Goal: Task Accomplishment & Management: Manage account settings

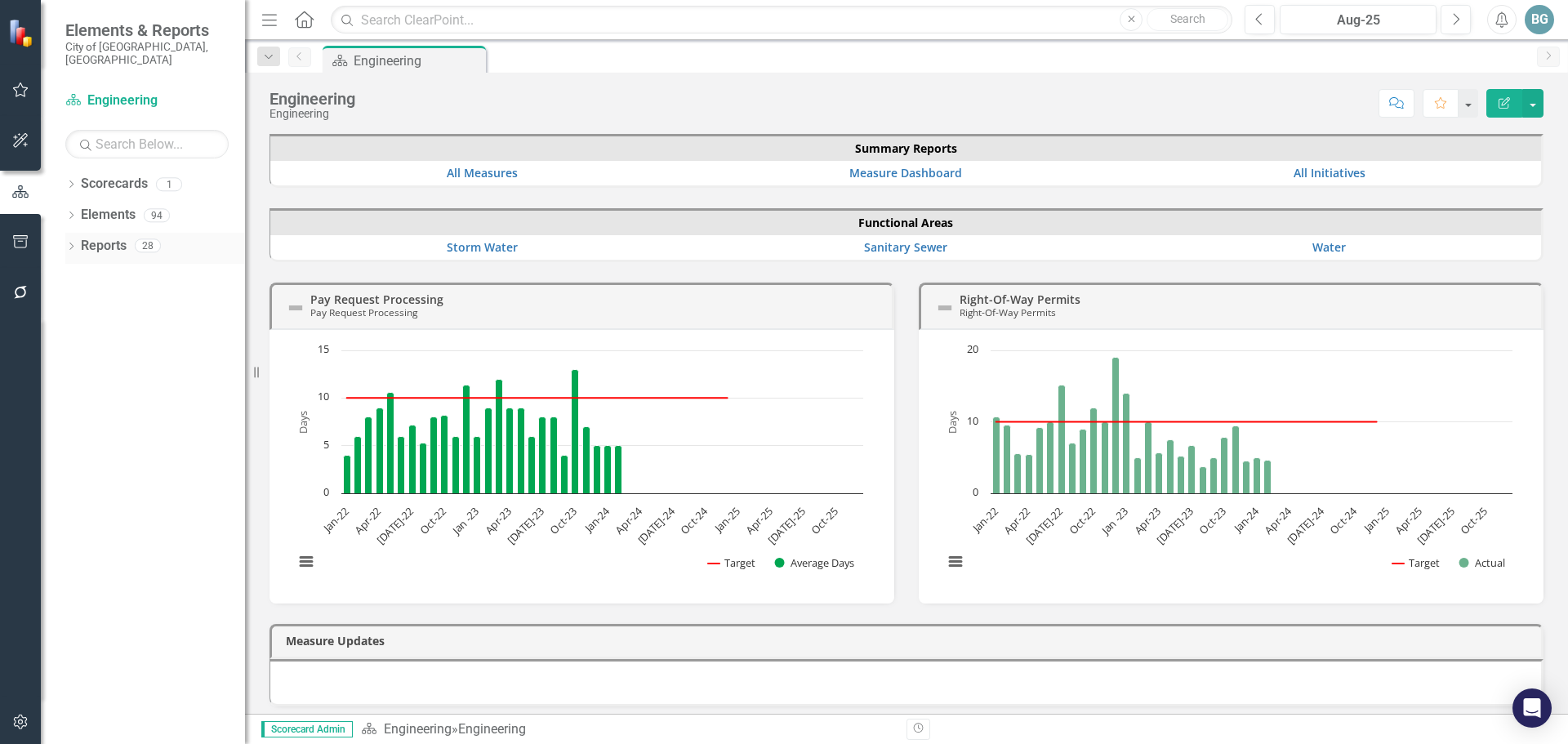
click at [70, 244] on icon "Dropdown" at bounding box center [71, 248] width 11 height 9
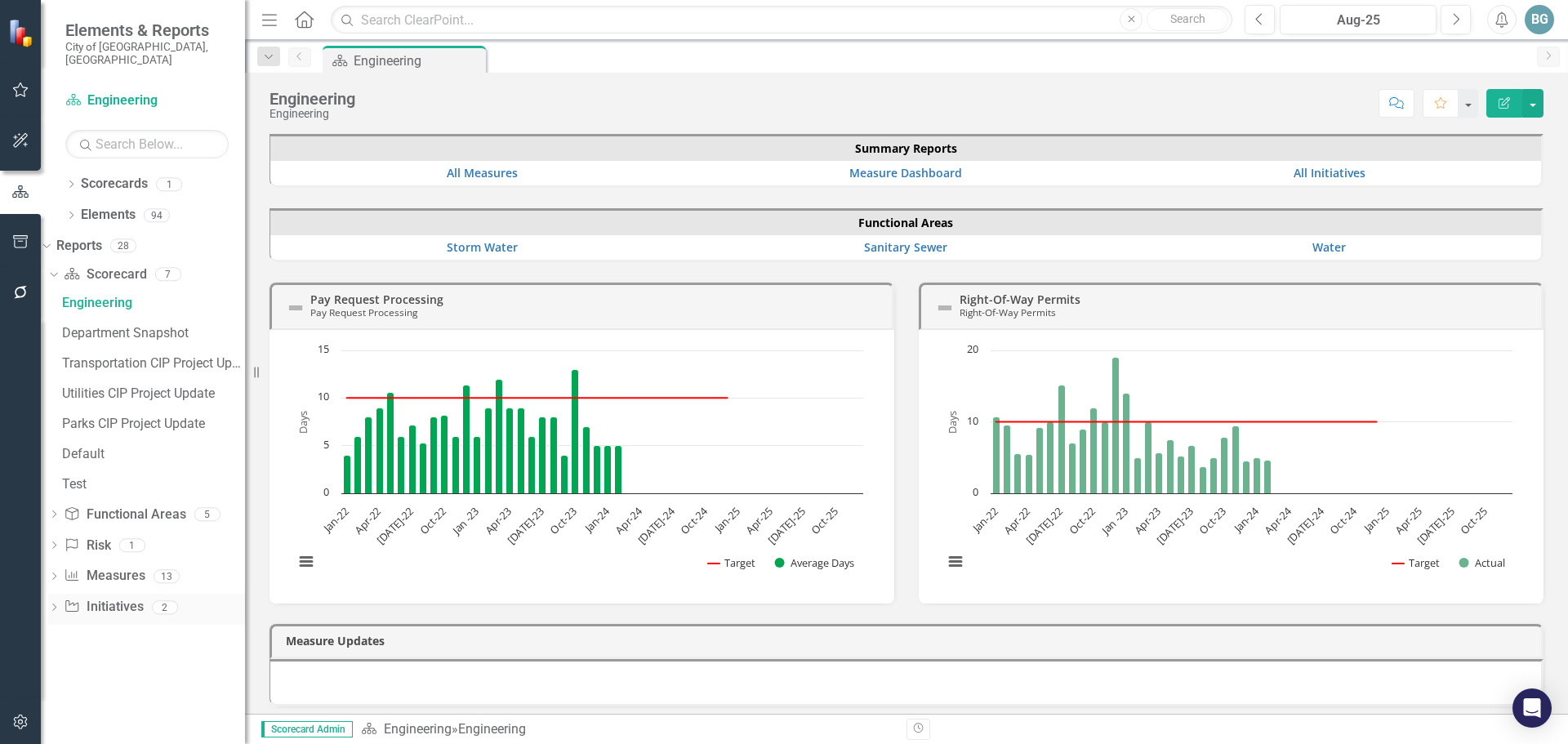
click at [60, 604] on icon "Dropdown" at bounding box center [53, 608] width 11 height 9
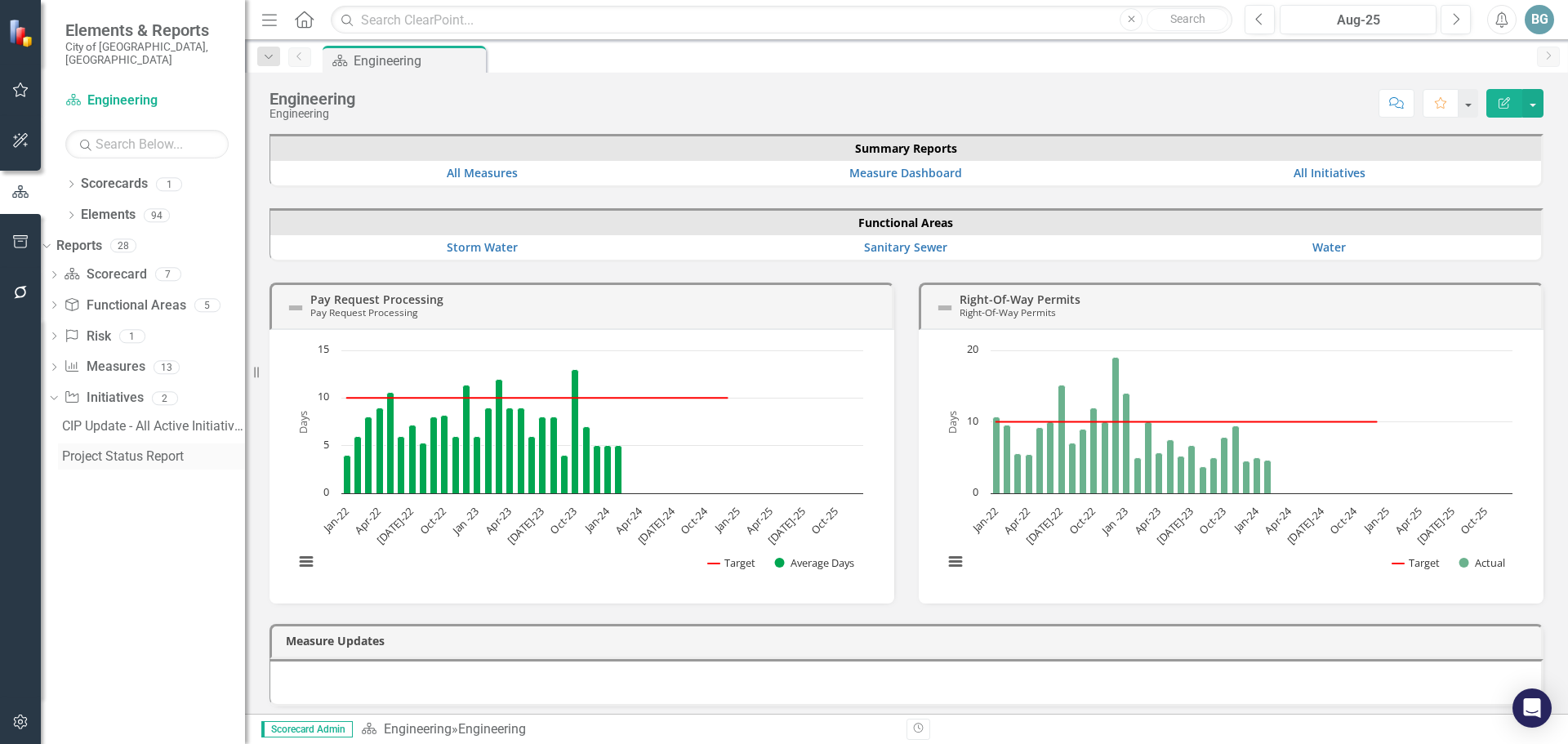
click at [120, 449] on div "Project Status Report" at bounding box center [153, 456] width 183 height 15
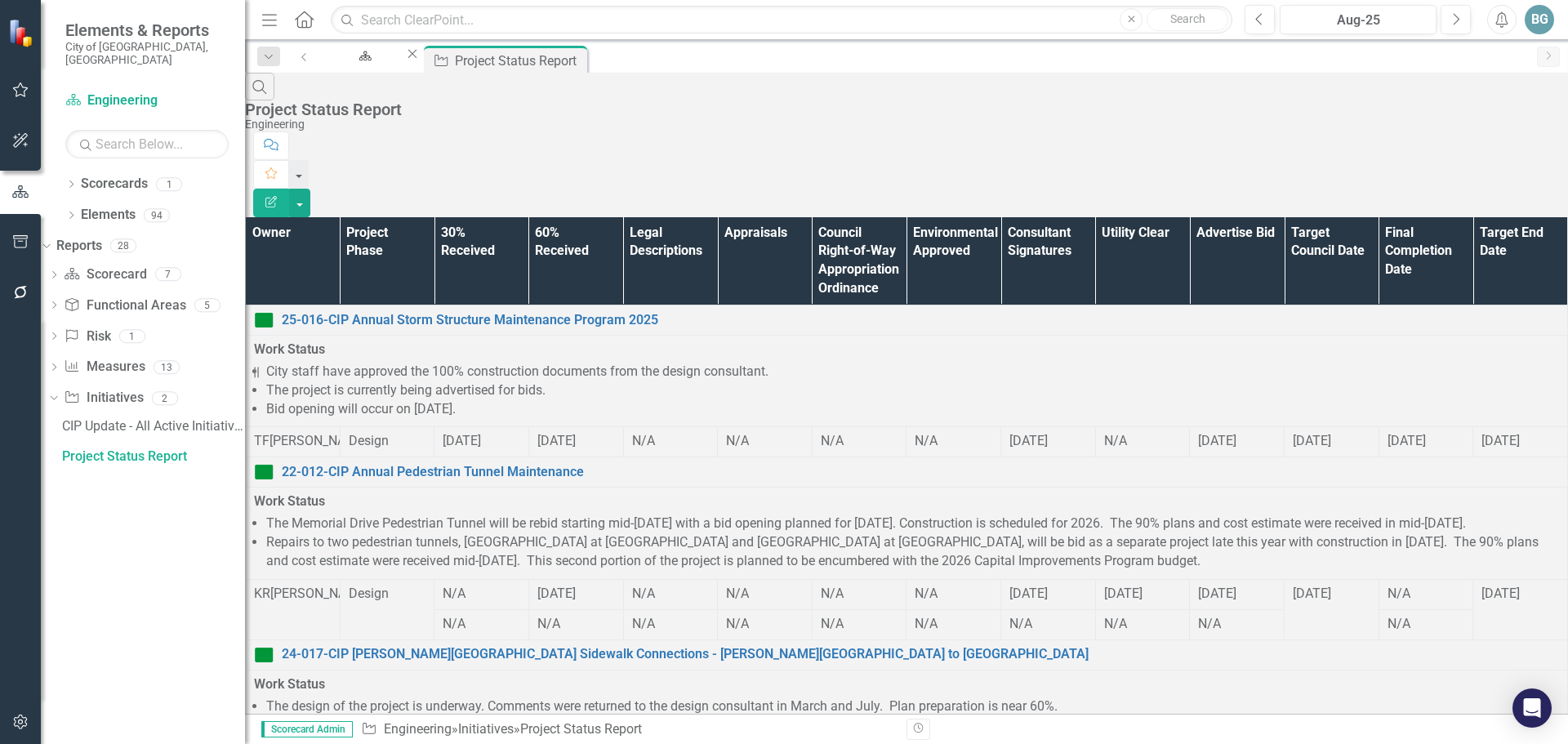
click at [302, 217] on th "Owner" at bounding box center [293, 261] width 95 height 89
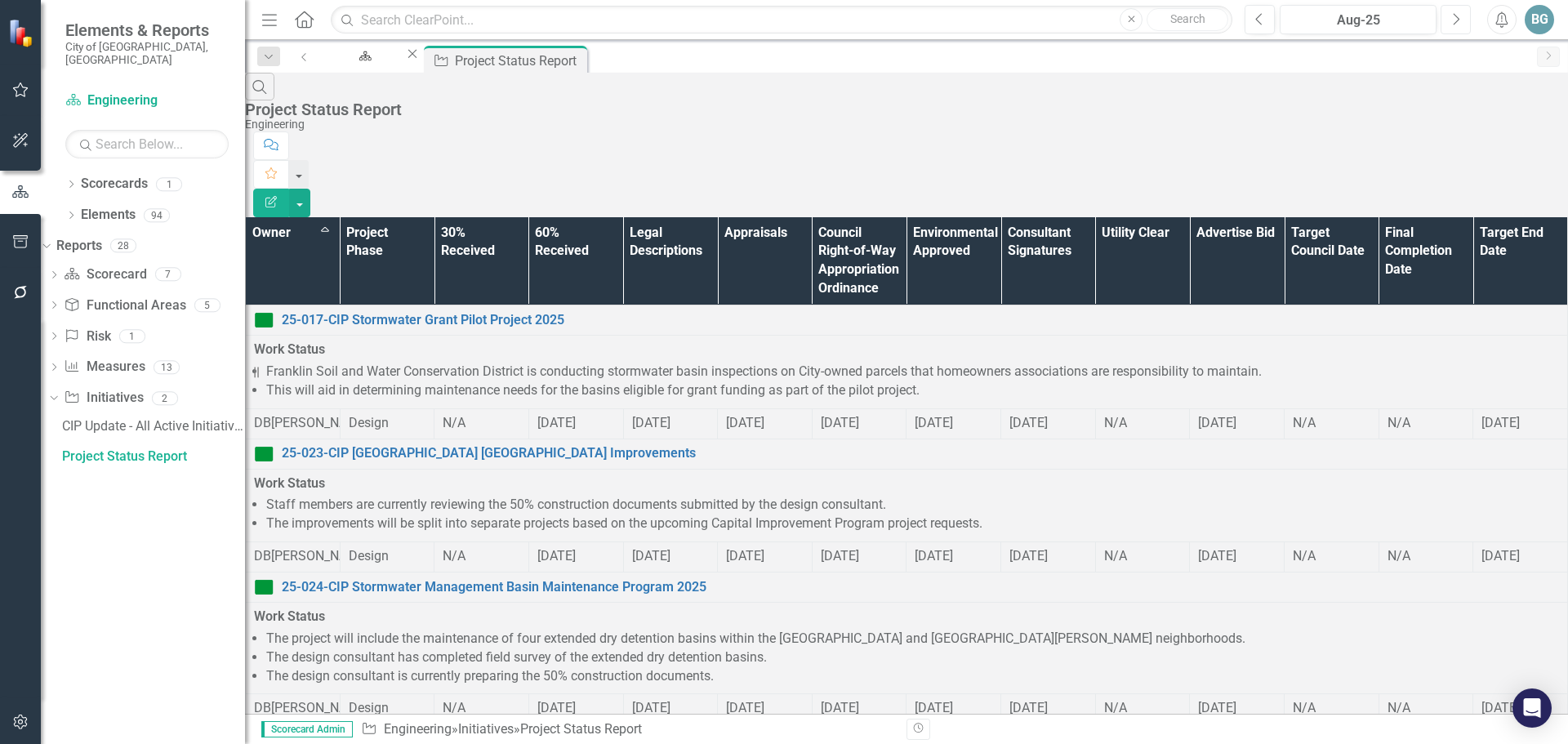
click at [1450, 26] on button "Next" at bounding box center [1456, 20] width 30 height 30
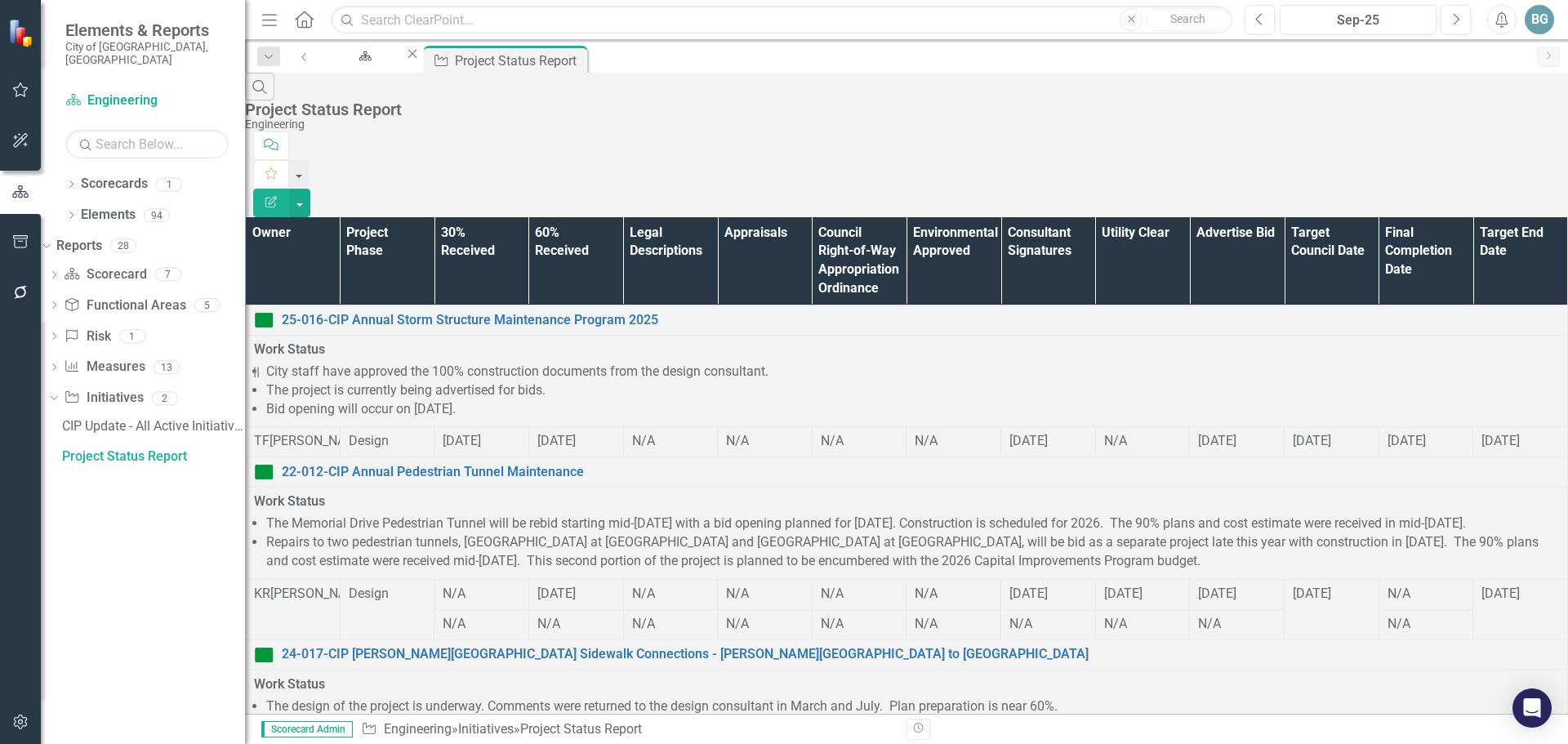
click at [340, 217] on th "Owner" at bounding box center [293, 261] width 95 height 89
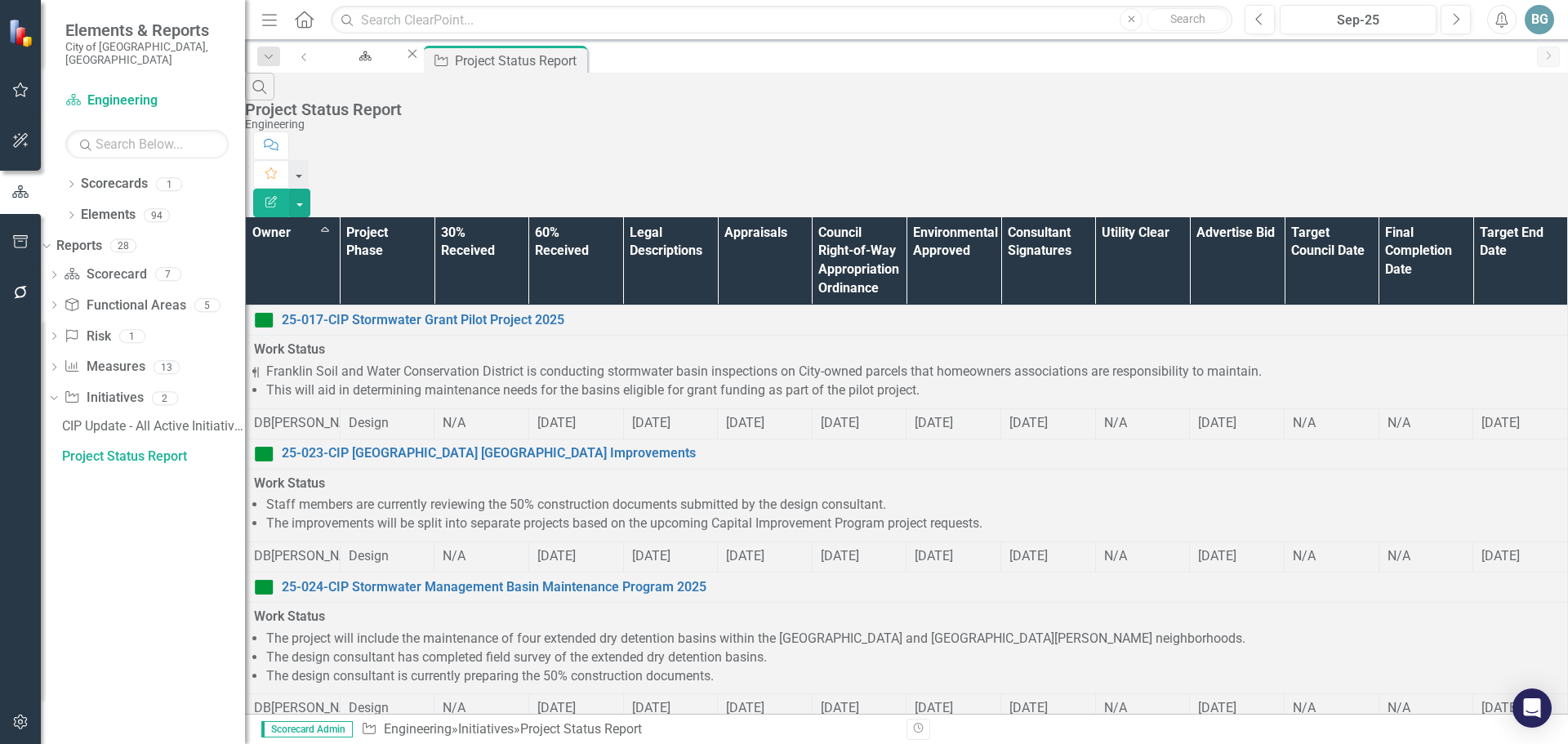
scroll to position [1055, 0]
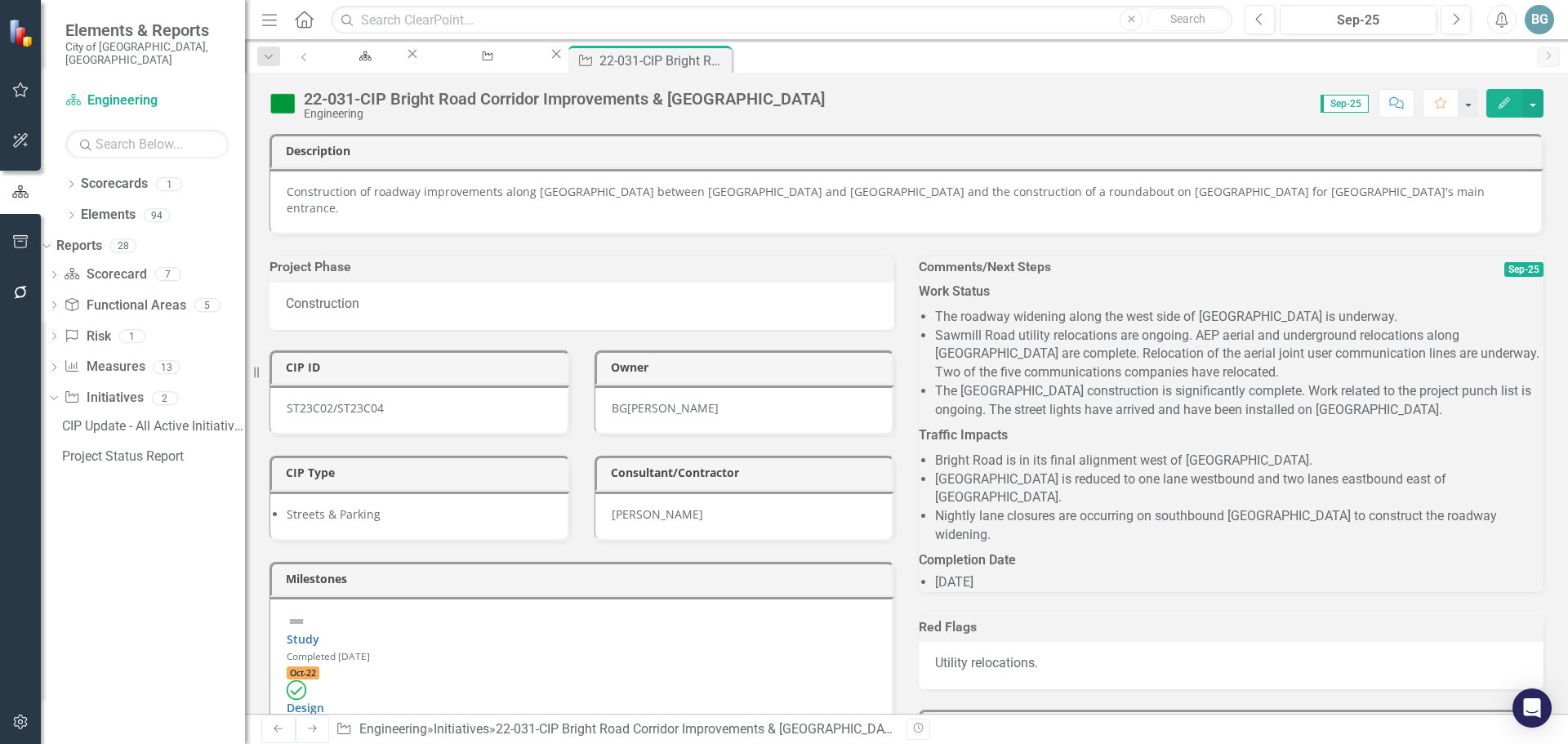
scroll to position [326, 0]
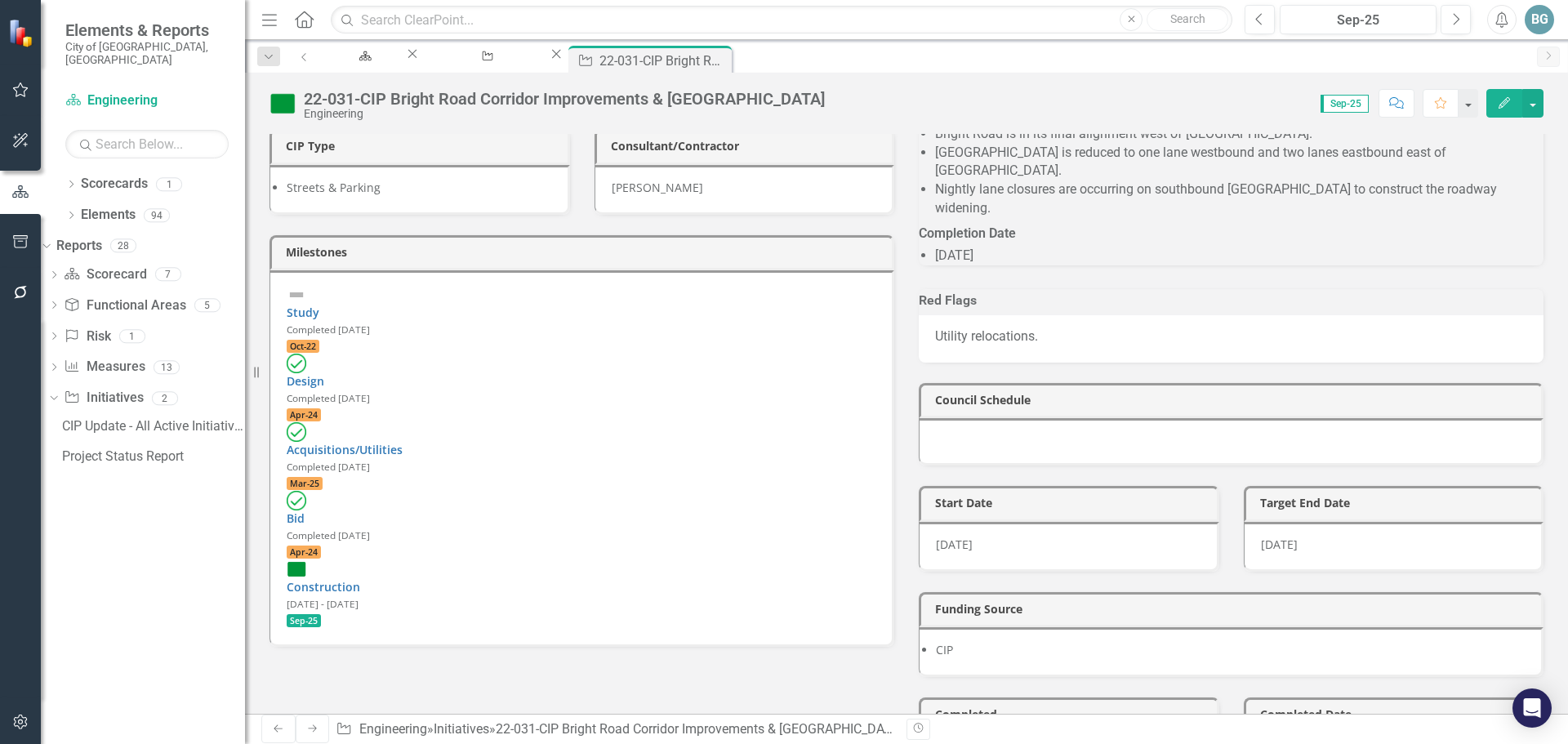
click at [543, 559] on div "Construction [DATE] - [DATE] Sep-25" at bounding box center [581, 593] width 589 height 69
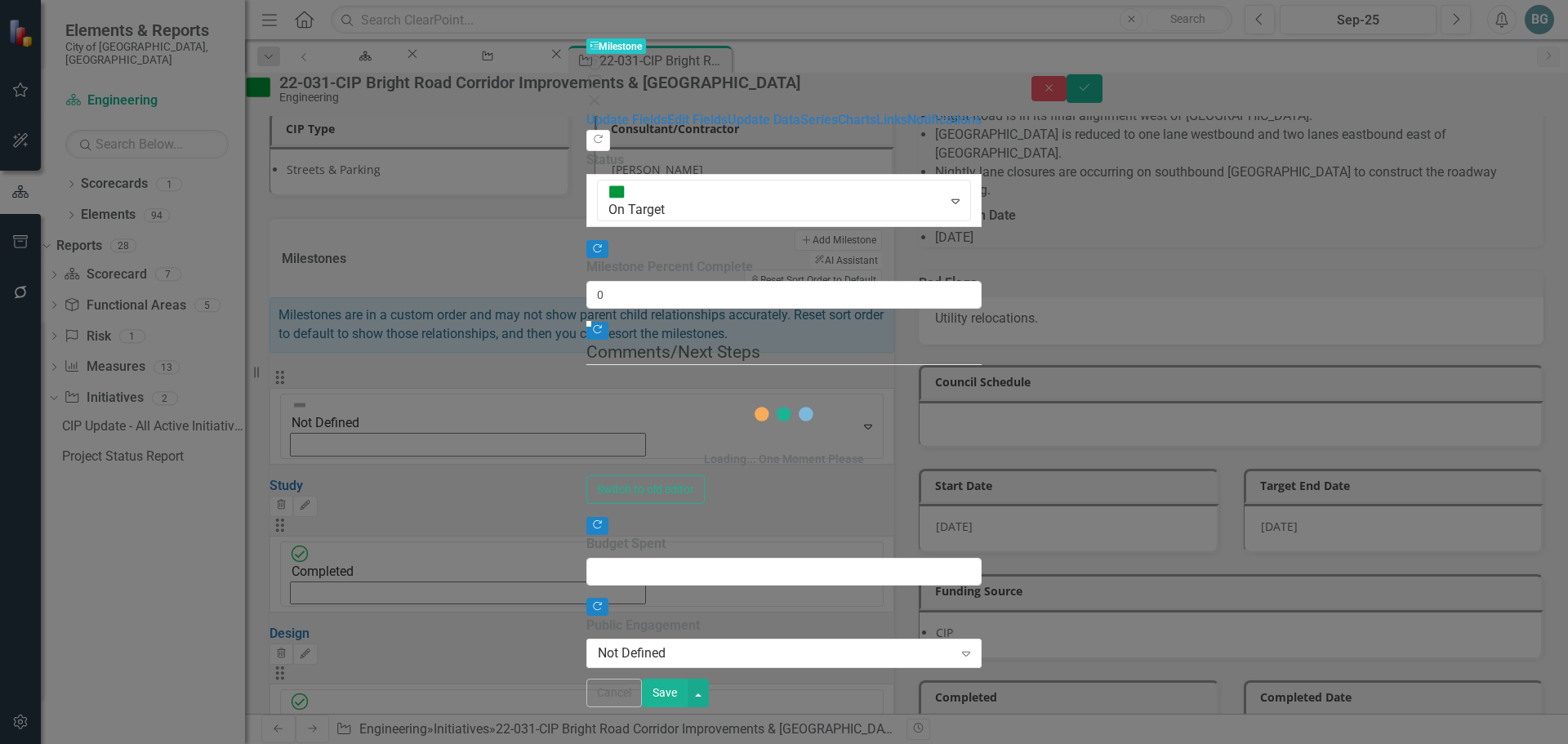
type input "0"
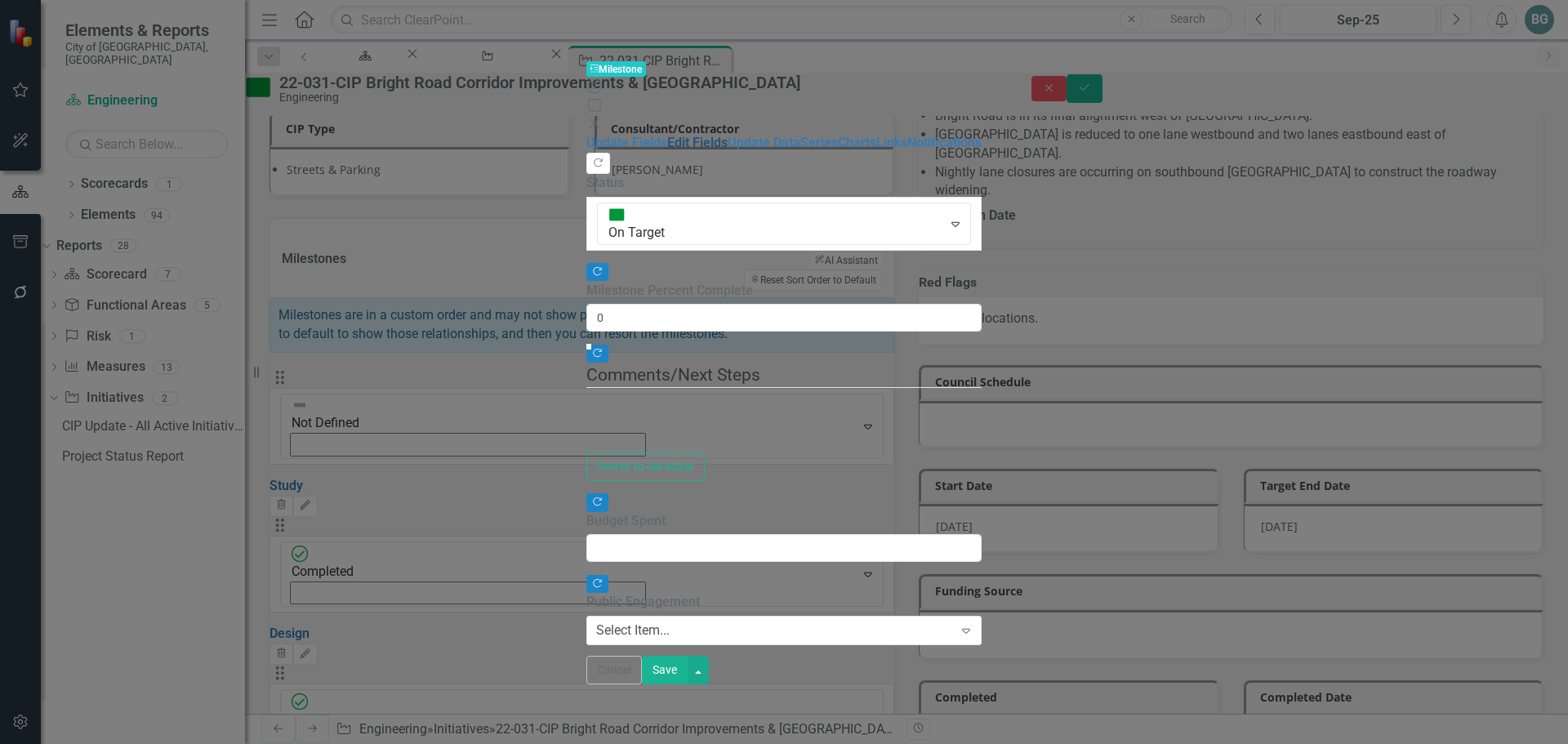
click at [667, 134] on link "Edit Fields" at bounding box center [696, 142] width 61 height 16
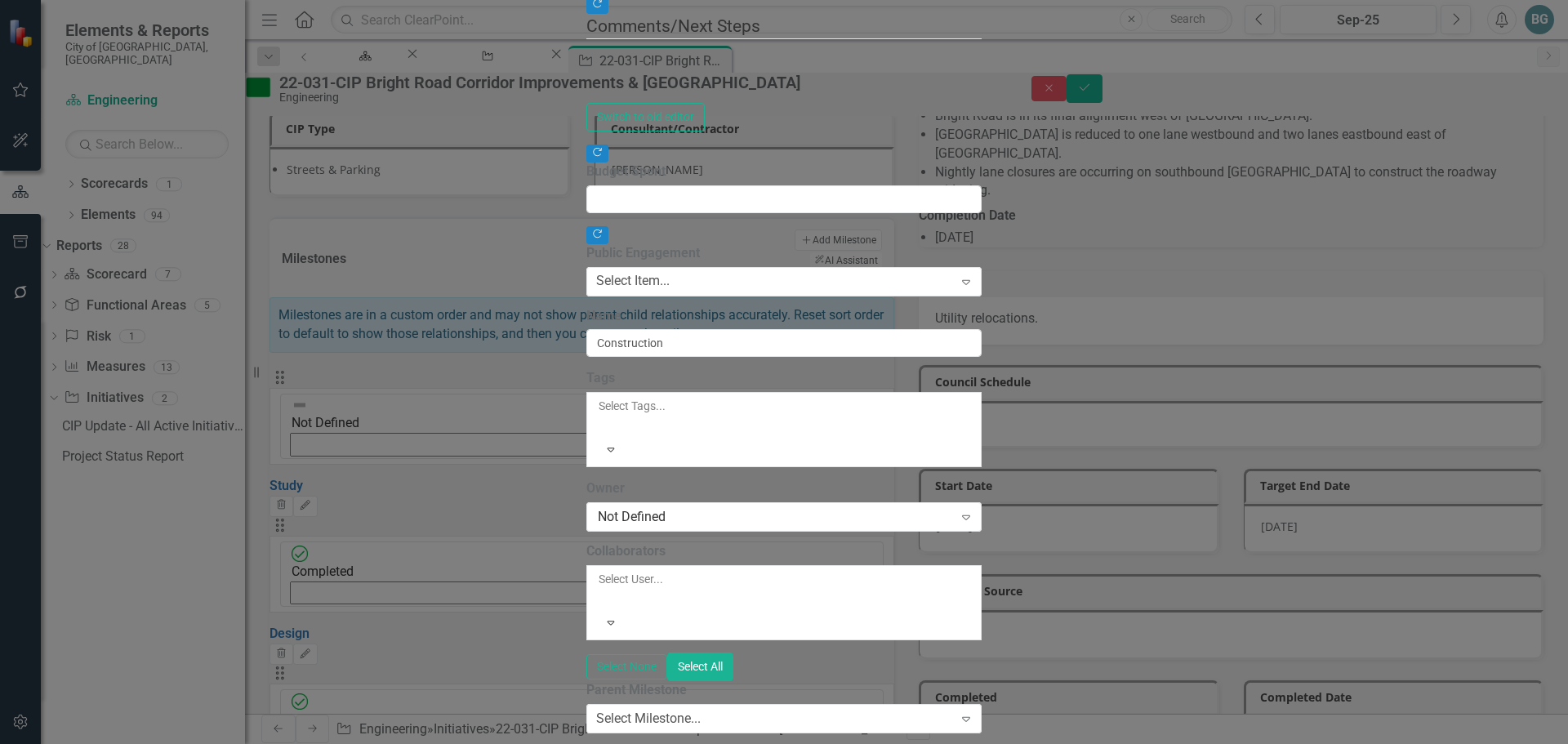
type input "Construction"
type input "7679567"
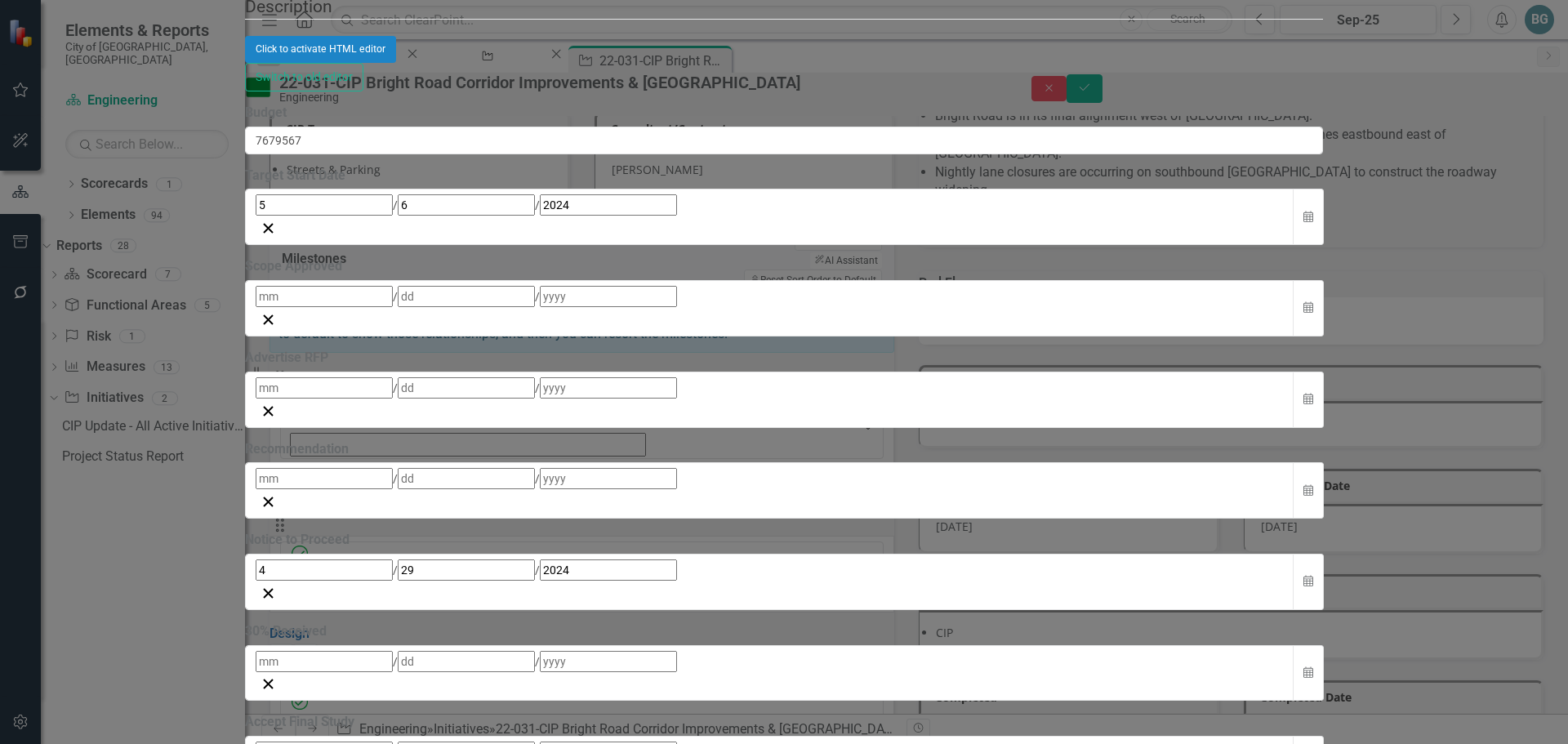
scroll to position [0, 0]
click at [1028, 115] on abbr "31" at bounding box center [1021, 108] width 13 height 13
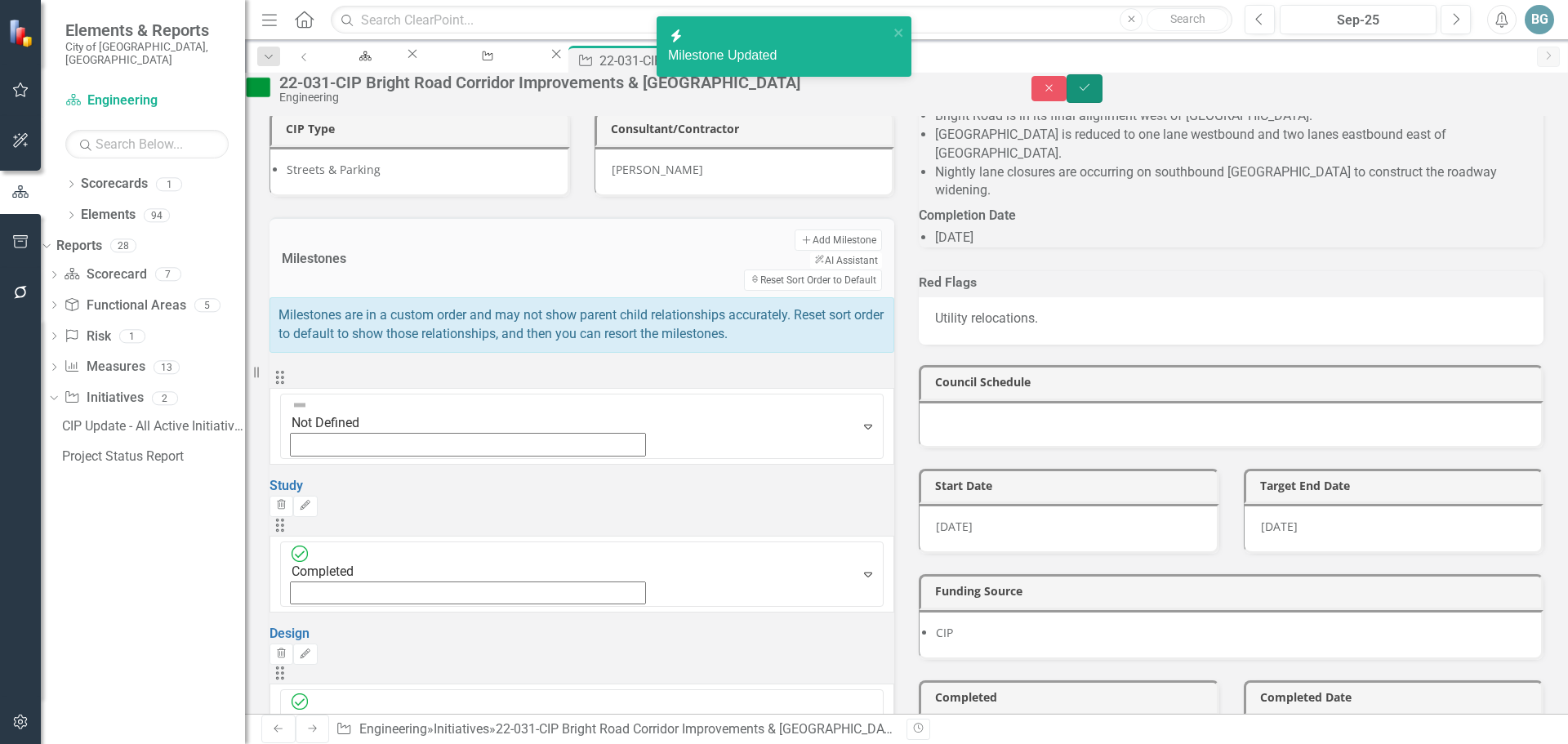
click at [1102, 98] on button "Save" at bounding box center [1084, 89] width 36 height 29
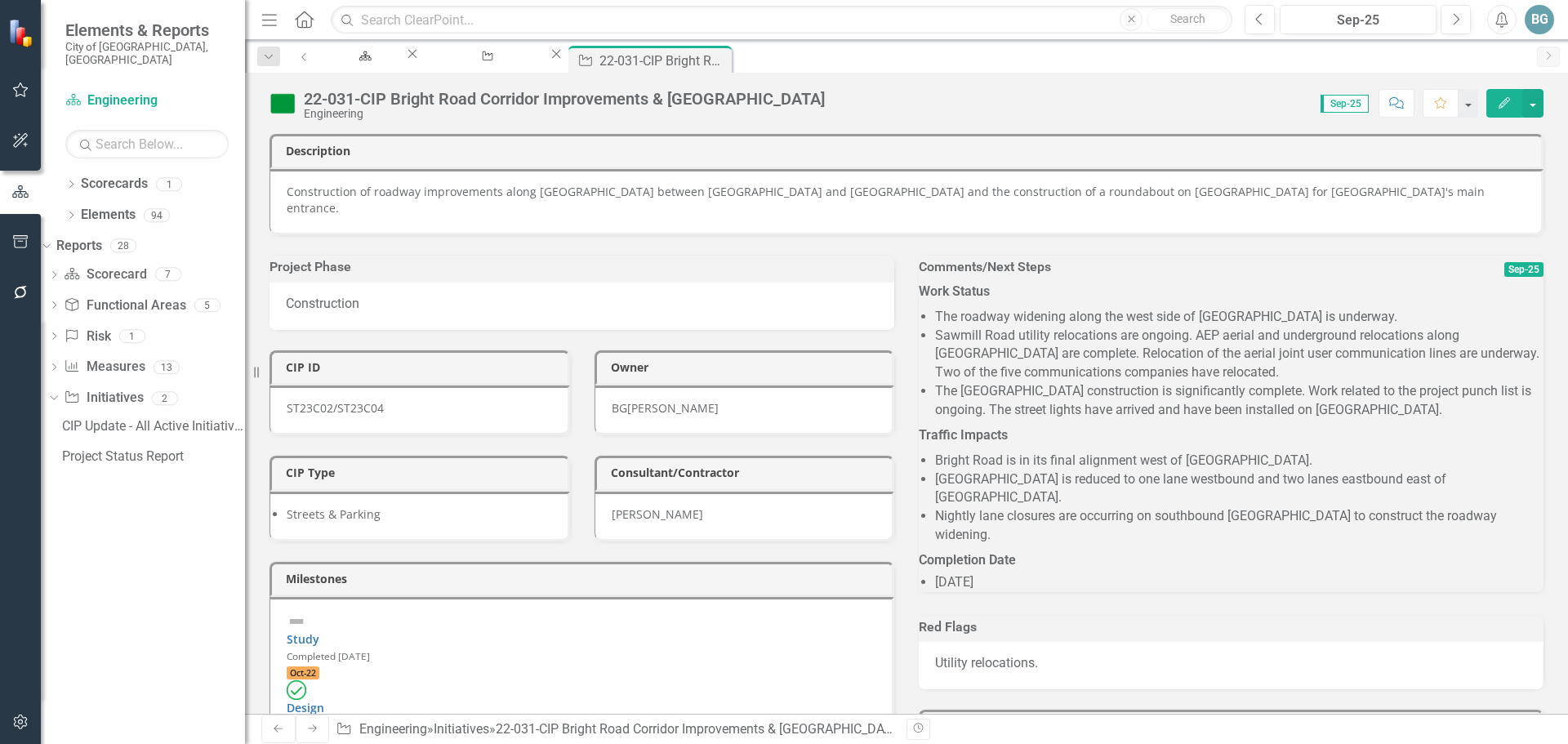
click at [1063, 470] on li "[GEOGRAPHIC_DATA] is reduced to one lane westbound and two lanes eastbound east…" at bounding box center [1239, 489] width 608 height 38
click at [1078, 403] on li "The [GEOGRAPHIC_DATA] construction is significantly complete. Work related to t…" at bounding box center [1239, 401] width 608 height 38
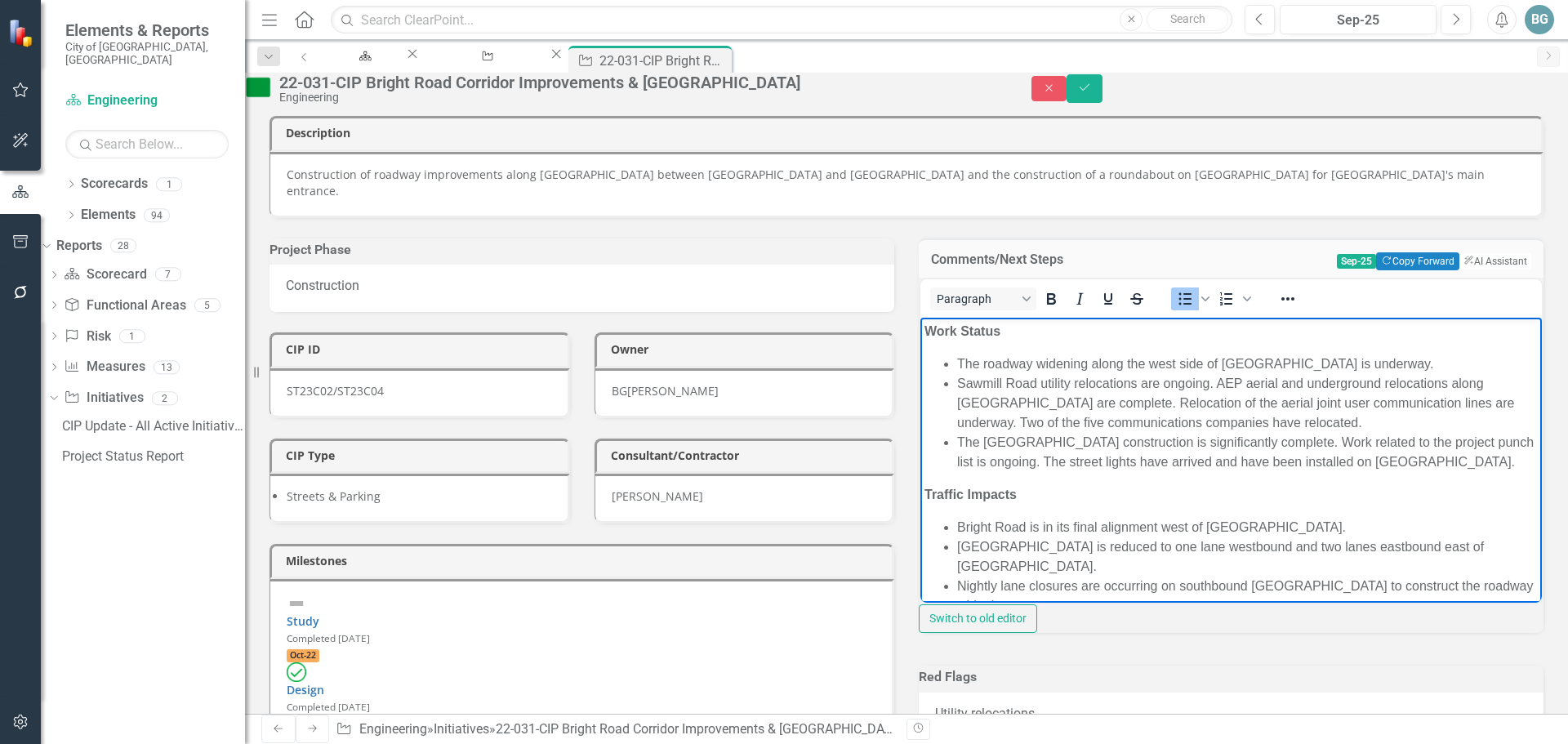
drag, startPoint x: 1149, startPoint y: 461, endPoint x: 1070, endPoint y: 485, distance: 82.6
click at [1070, 471] on li "The [GEOGRAPHIC_DATA] construction is significantly complete. Work related to t…" at bounding box center [1247, 452] width 580 height 39
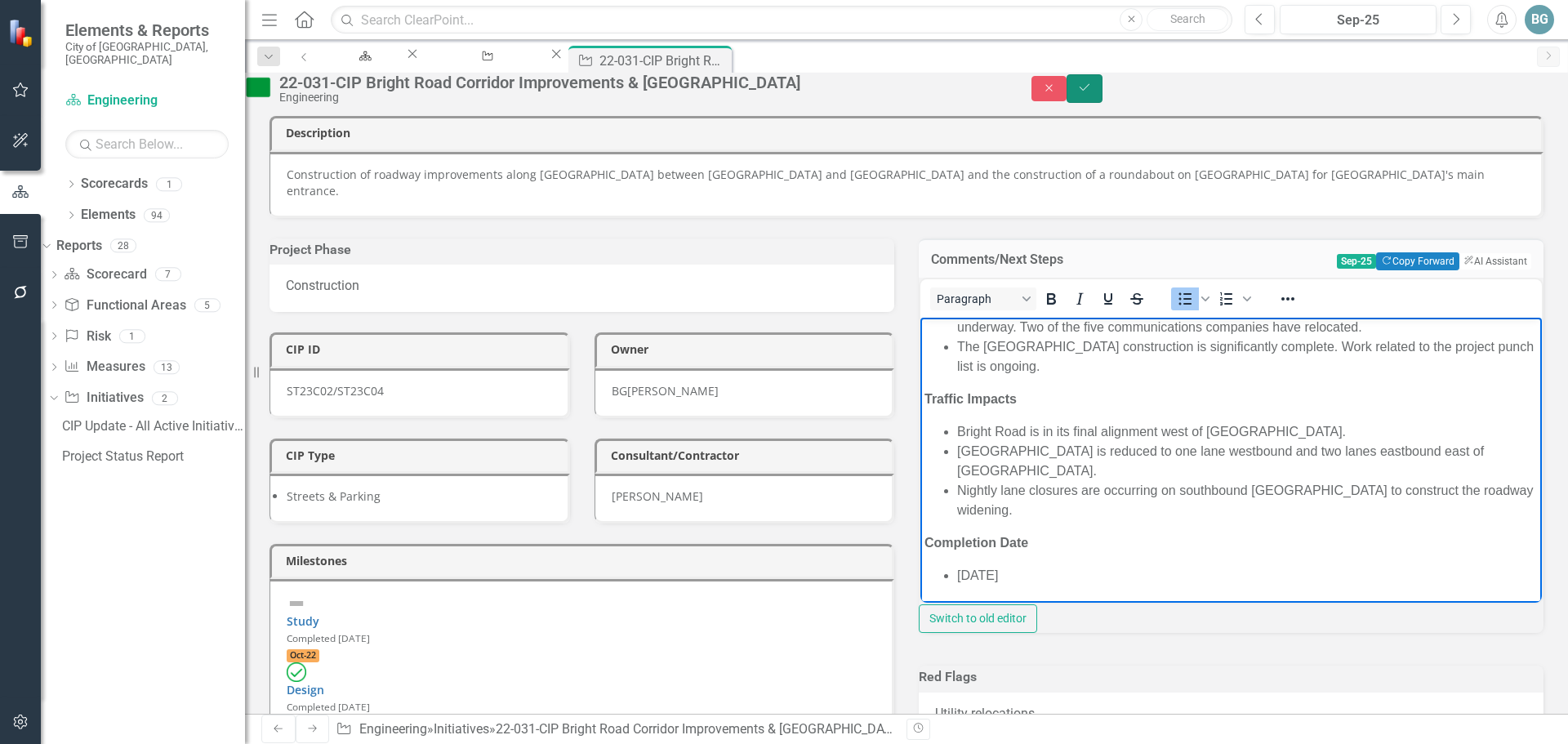
click at [1102, 86] on button "Save" at bounding box center [1084, 89] width 36 height 29
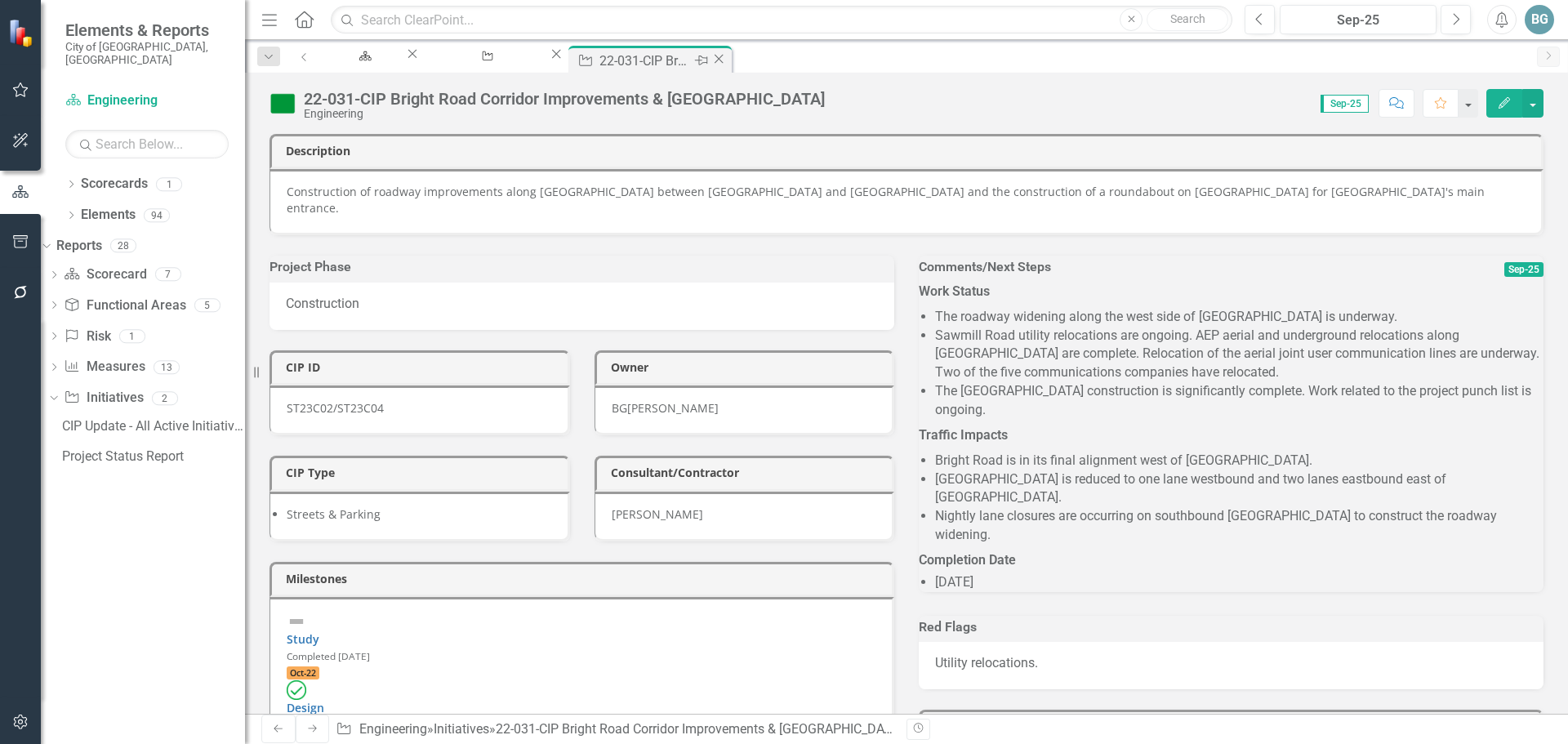
click at [726, 56] on icon "Close" at bounding box center [718, 59] width 16 height 13
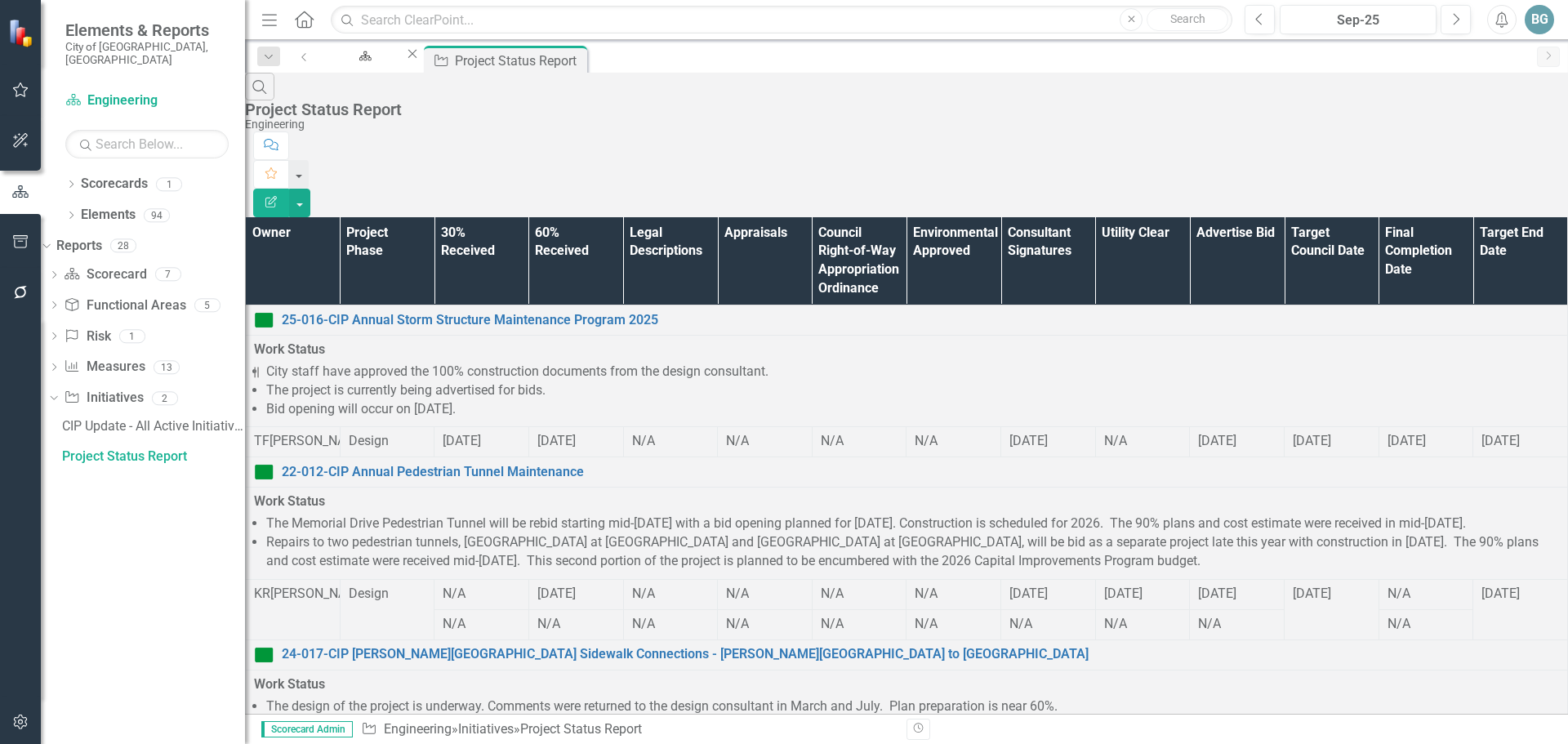
click at [321, 217] on th "Owner" at bounding box center [293, 261] width 95 height 89
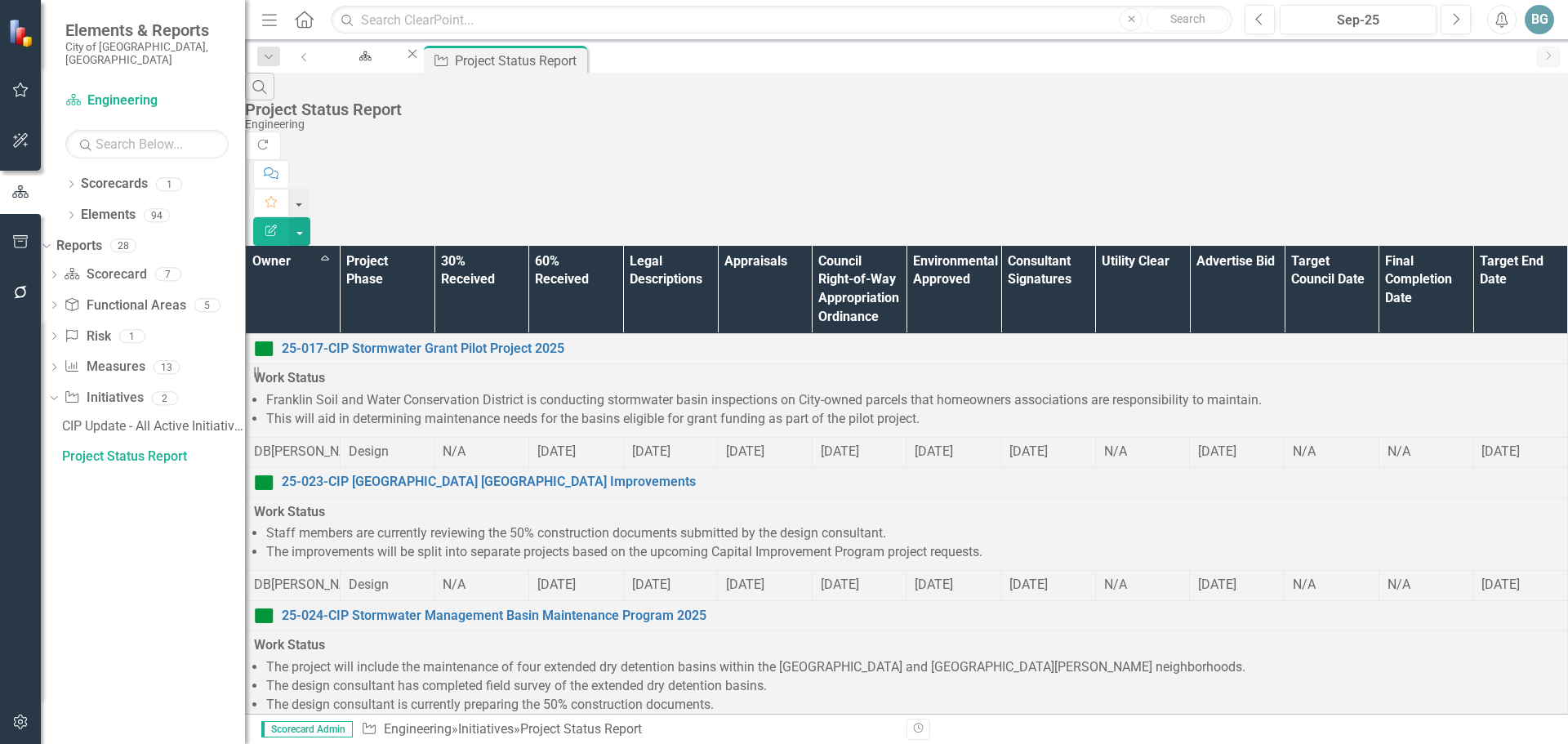
scroll to position [1055, 0]
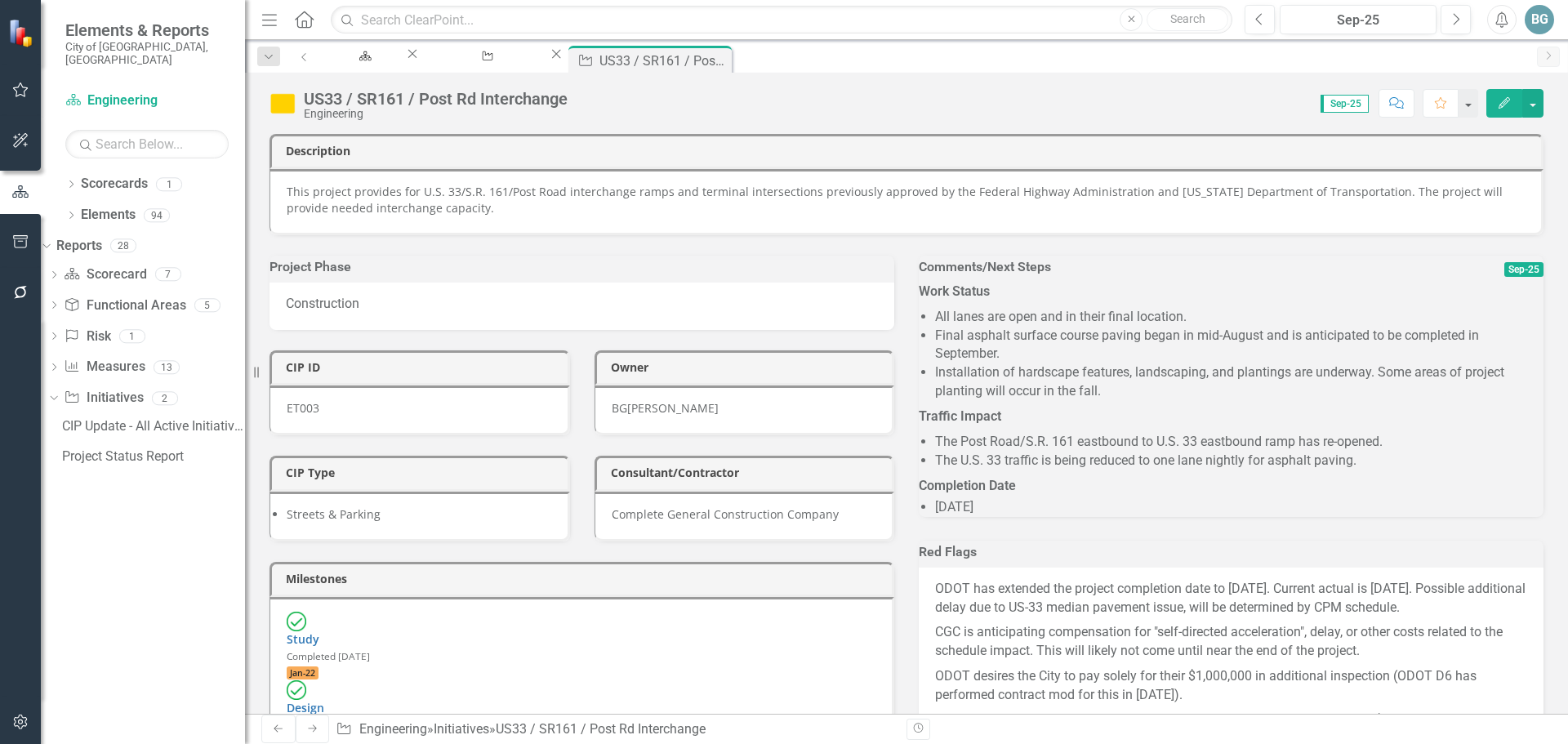
click at [1438, 351] on li "Final asphalt surface course paving began in mid-August and is anticipated to b…" at bounding box center [1239, 345] width 608 height 38
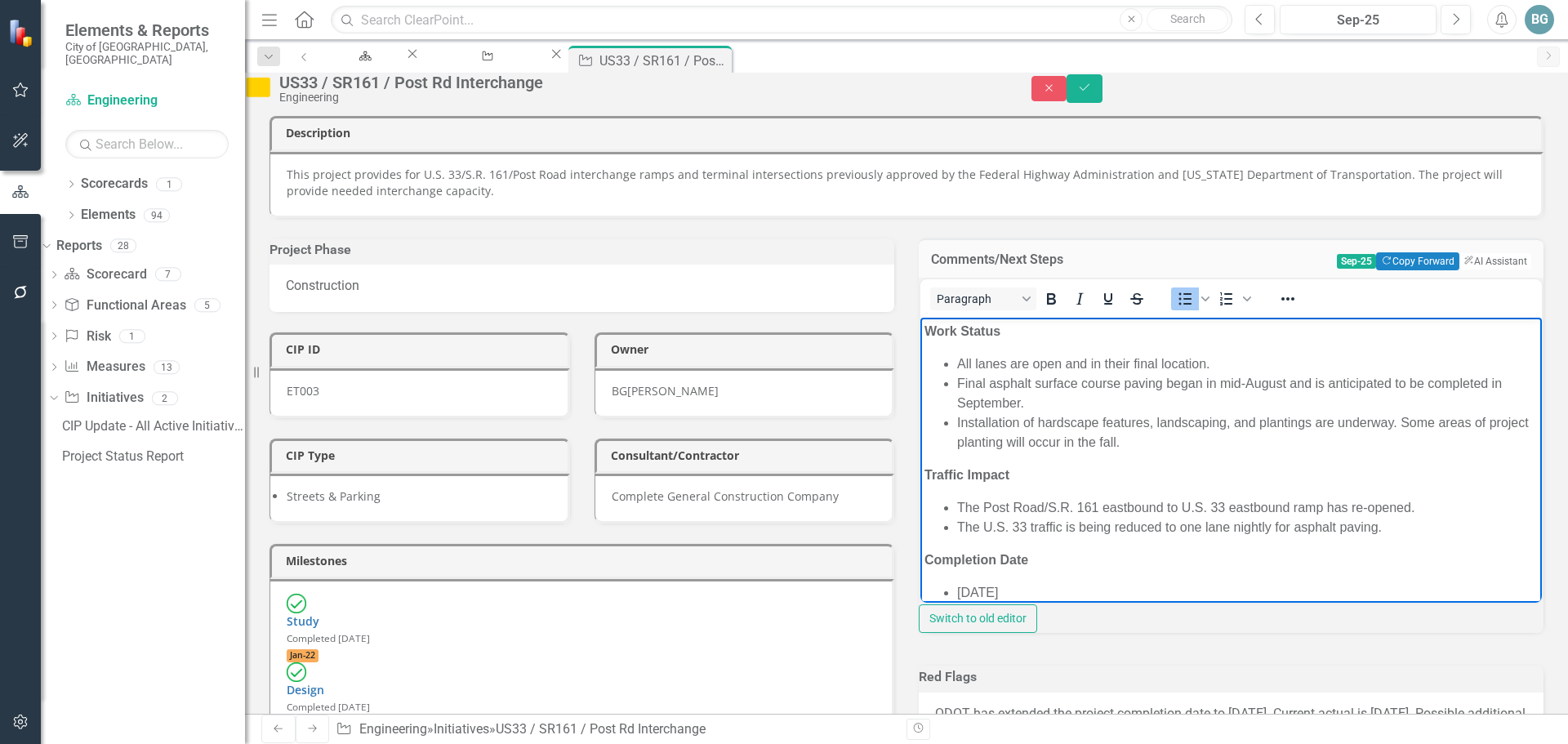
click at [1122, 407] on li "Final asphalt surface course paving began in mid-August and is anticipated to b…" at bounding box center [1247, 393] width 580 height 39
click at [1210, 444] on li "Installation of hardscape features, landscaping, and plantings are underway. So…" at bounding box center [1247, 432] width 580 height 39
drag, startPoint x: 1178, startPoint y: 440, endPoint x: 1072, endPoint y: 448, distance: 106.3
click at [1072, 448] on li "Installation of hardscape features, landscaping, and plantings are underway. So…" at bounding box center [1247, 432] width 580 height 39
click at [1172, 442] on li "Installation of hardscape features, landscaping, and plantings are underway. So…" at bounding box center [1247, 432] width 580 height 39
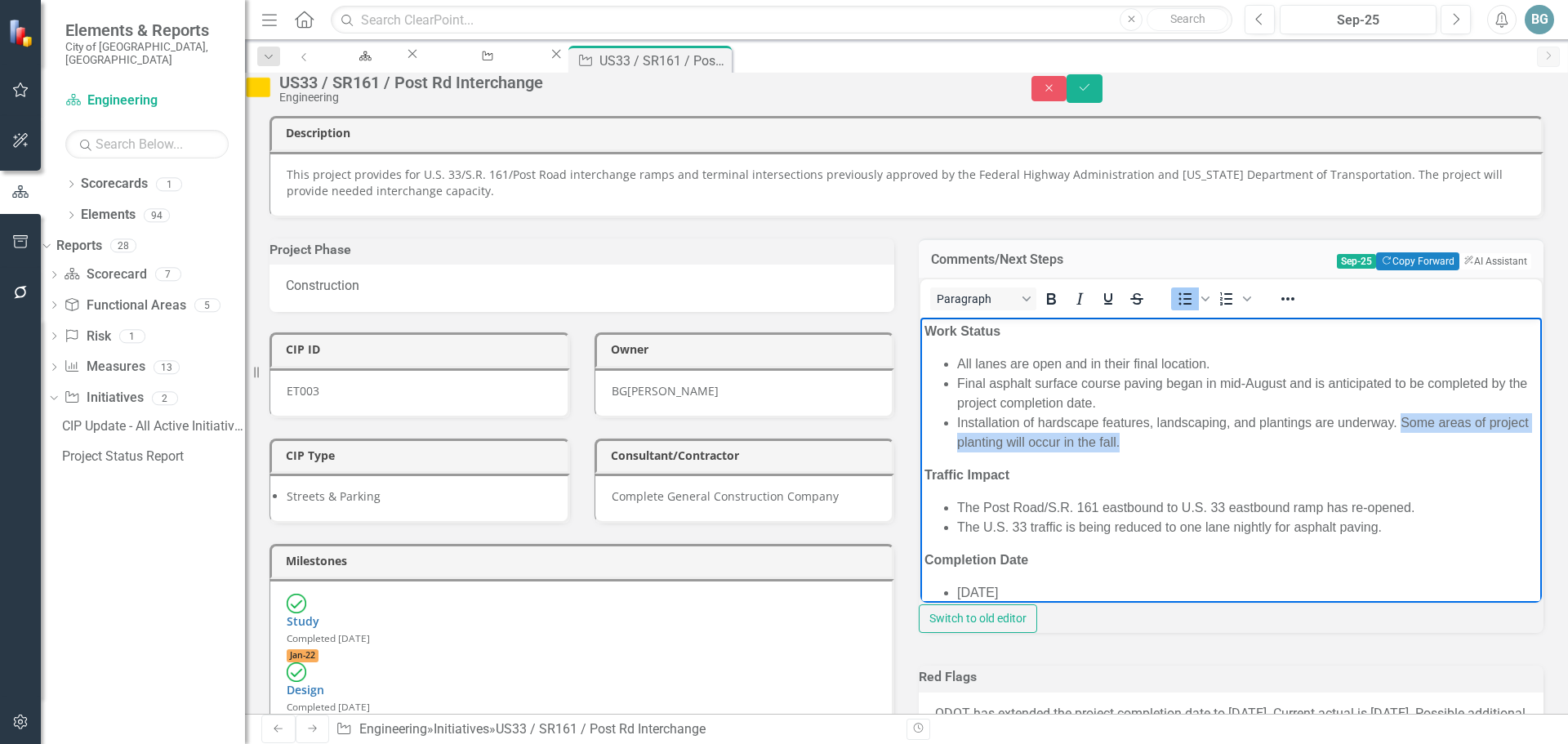
drag, startPoint x: 1171, startPoint y: 440, endPoint x: 1401, endPoint y: 423, distance: 230.6
click at [1401, 423] on li "Installation of hardscape features, landscaping, and plantings are underway. So…" at bounding box center [1247, 432] width 580 height 39
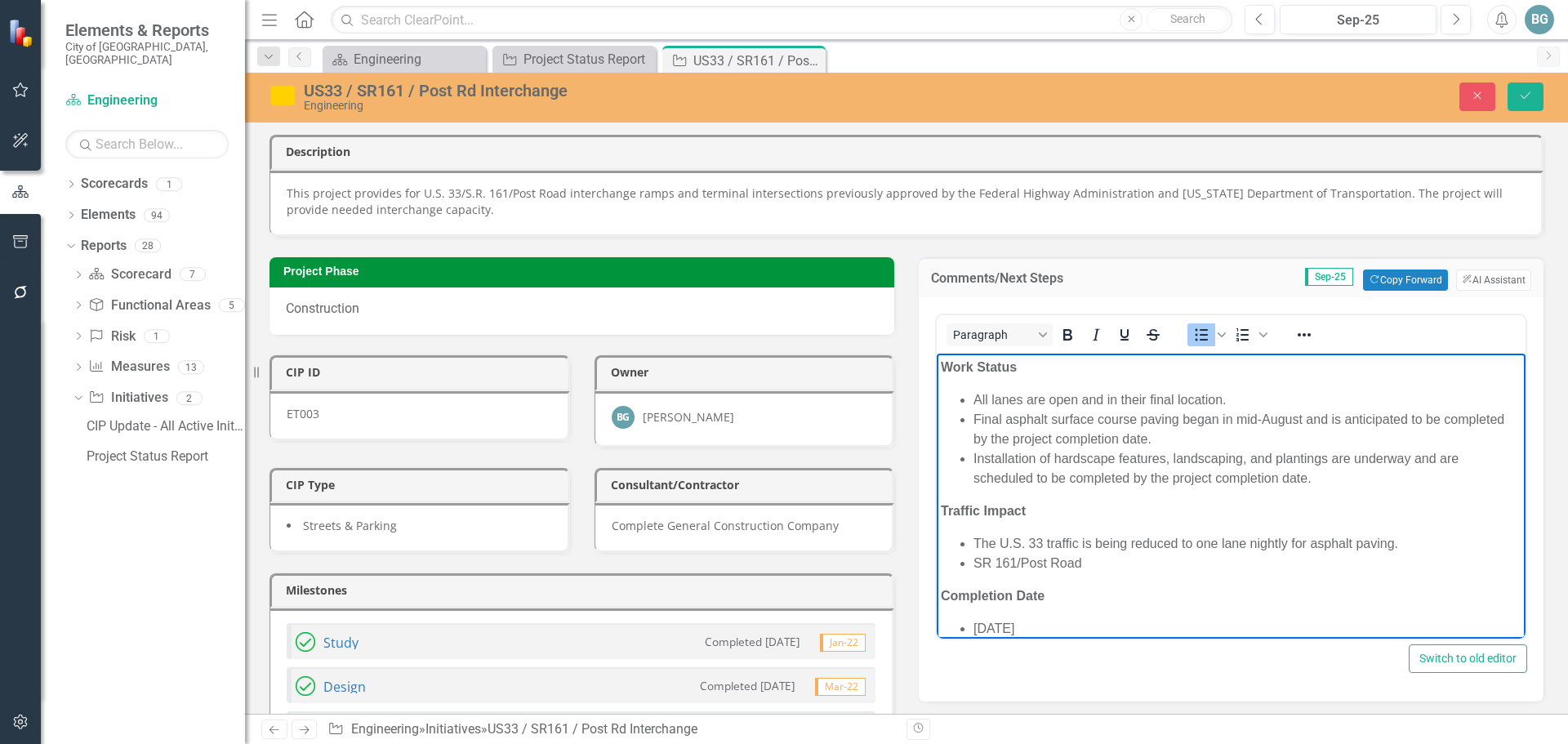
click at [1214, 562] on li "SR 161/Post Road" at bounding box center [1247, 563] width 548 height 20
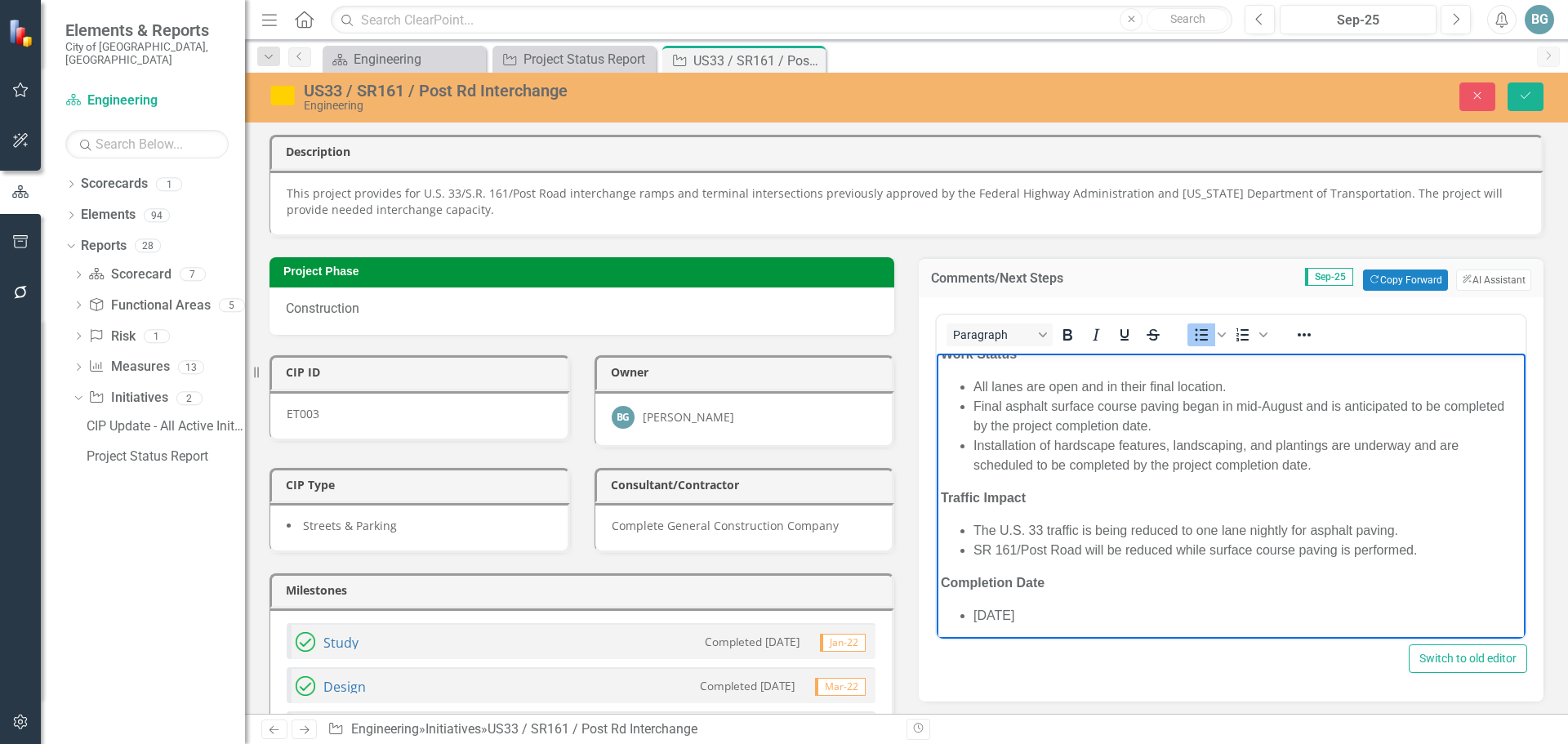
scroll to position [17, 0]
click at [1529, 90] on icon "Save" at bounding box center [1525, 94] width 15 height 11
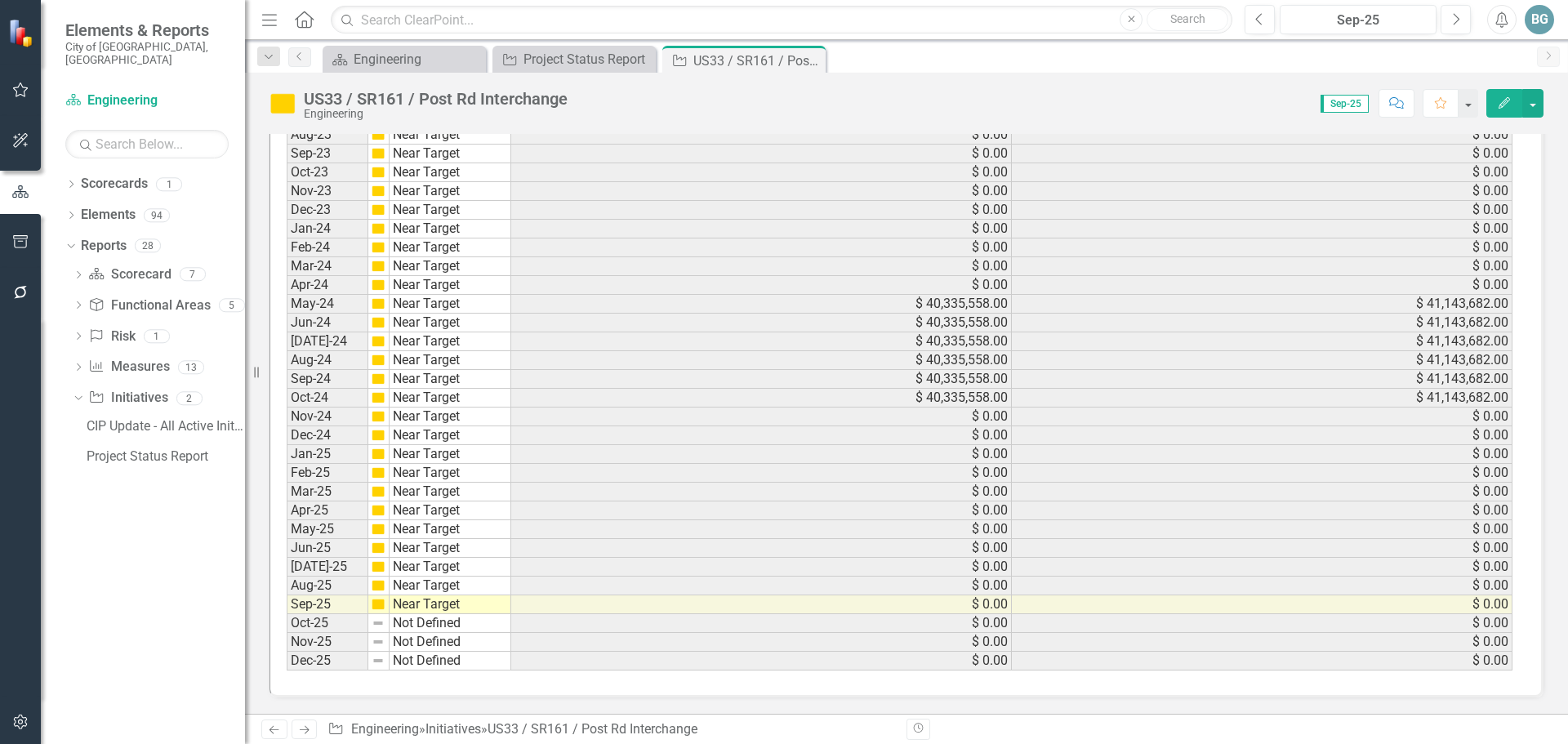
scroll to position [0, 0]
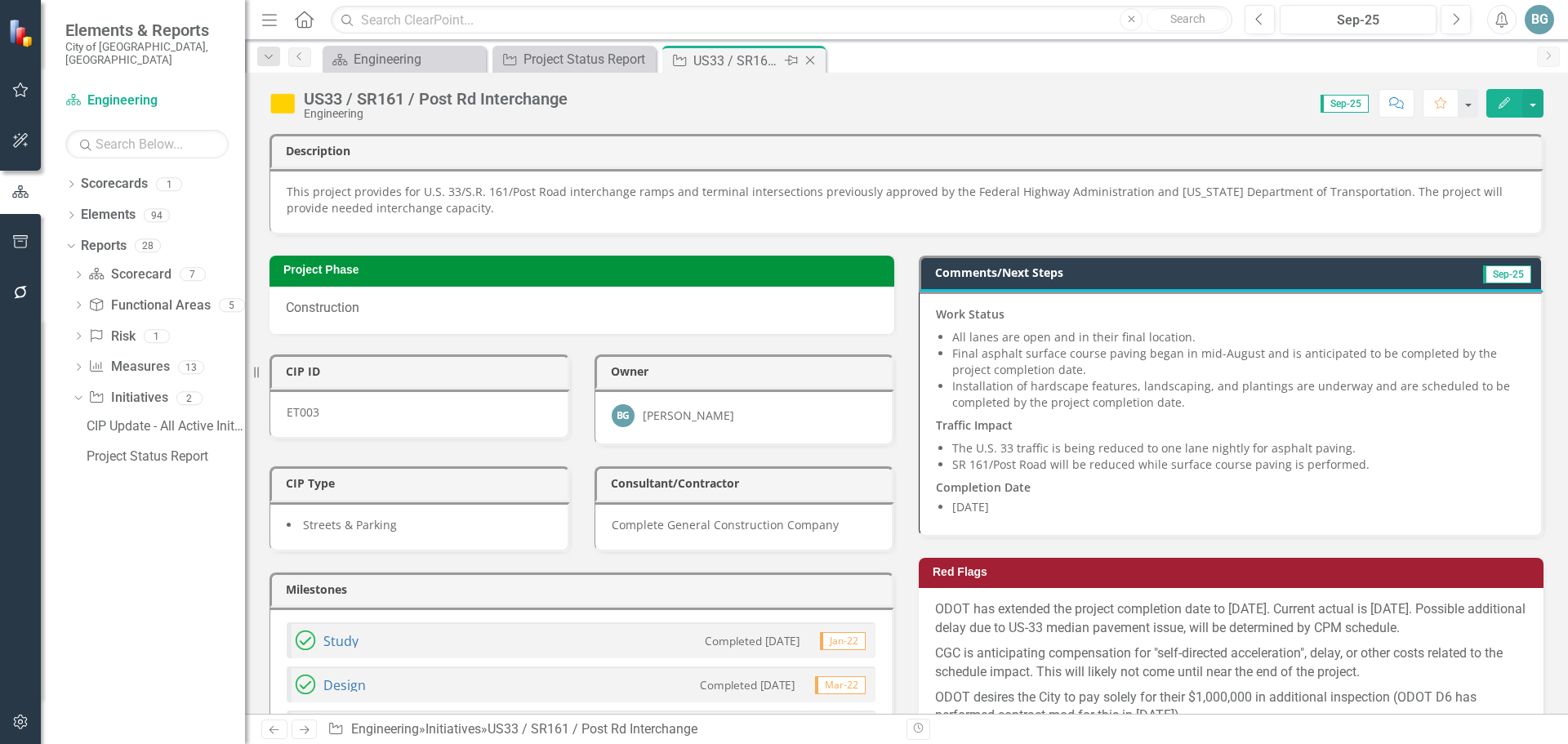
click at [813, 63] on icon "Close" at bounding box center [810, 60] width 16 height 13
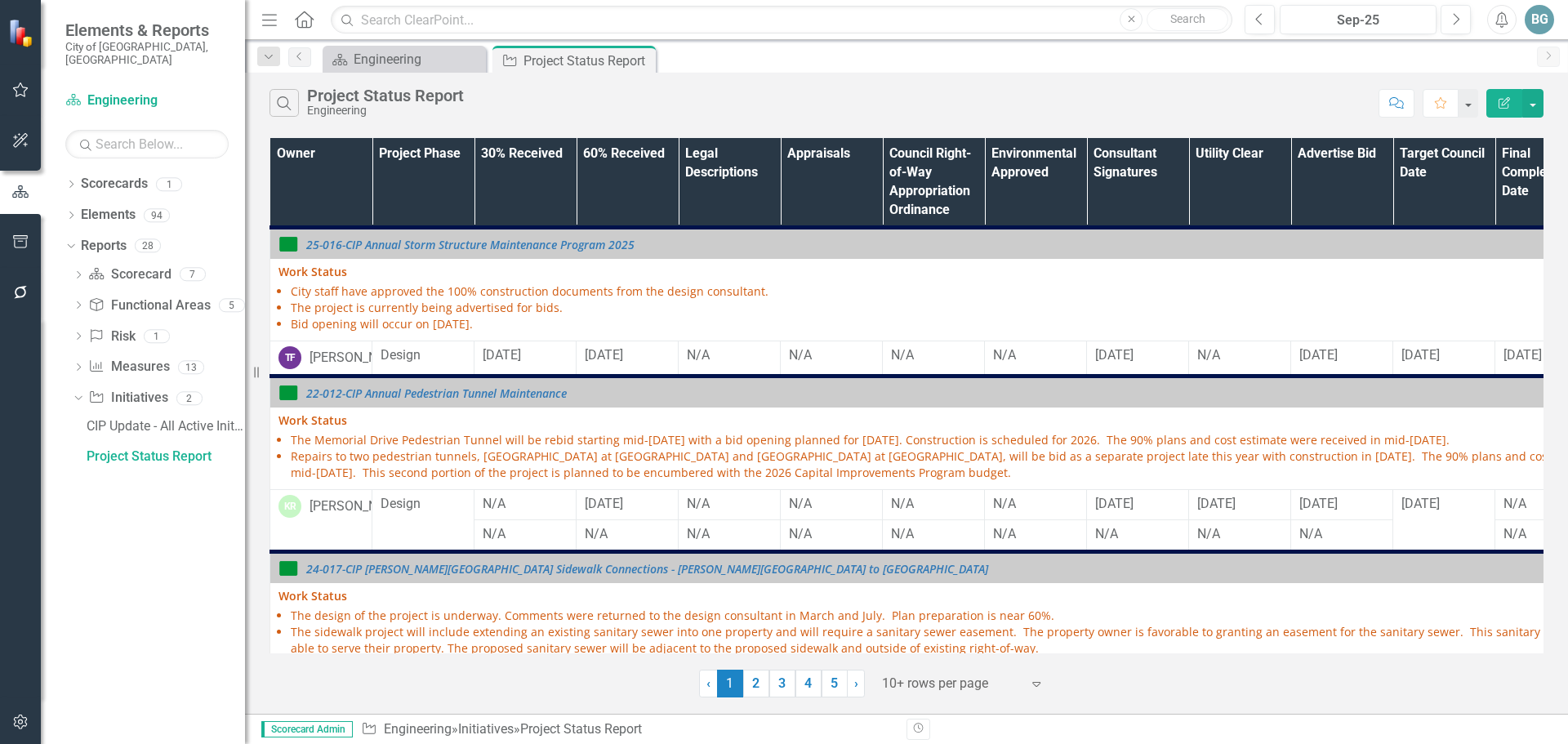
click at [339, 186] on th "Owner" at bounding box center [321, 183] width 102 height 90
